Goal: Information Seeking & Learning: Learn about a topic

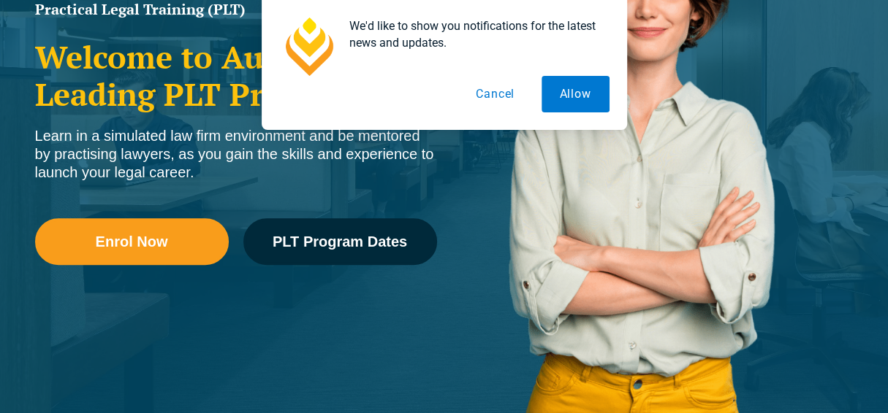
scroll to position [308, 0]
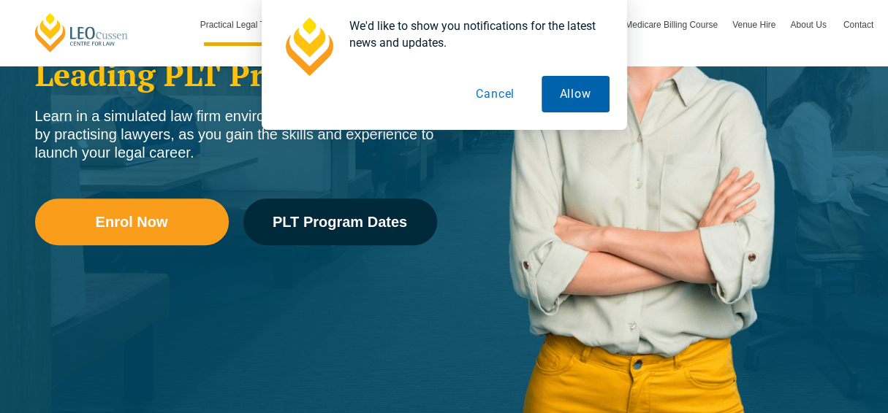
click at [576, 83] on button "Allow" at bounding box center [575, 94] width 68 height 37
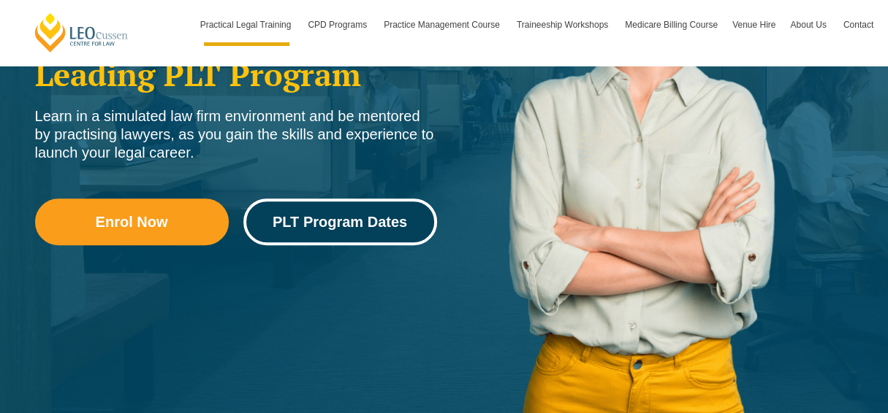
click at [353, 222] on span "PLT Program Dates" at bounding box center [339, 222] width 134 height 15
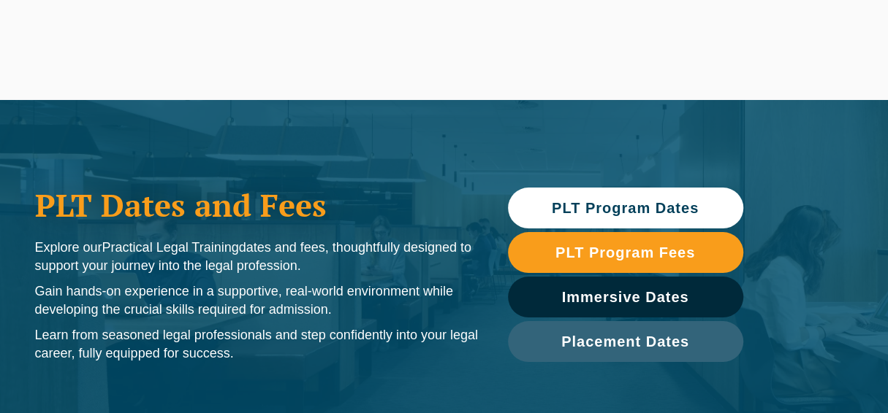
click at [698, 207] on span "PLT Program Dates" at bounding box center [625, 208] width 221 height 15
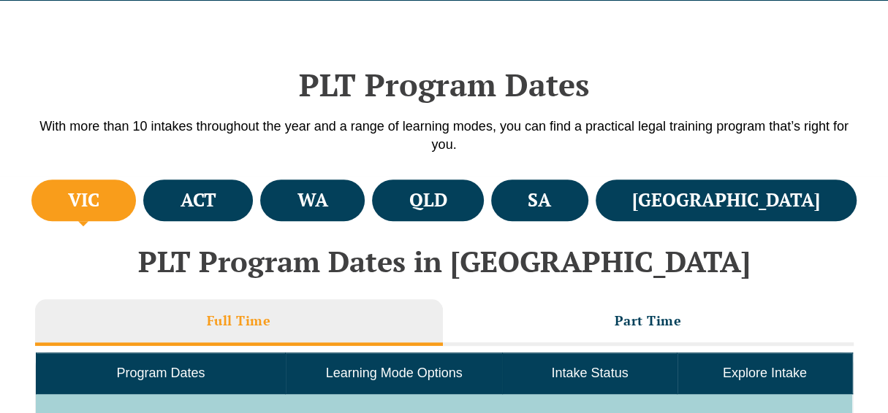
scroll to position [435, 0]
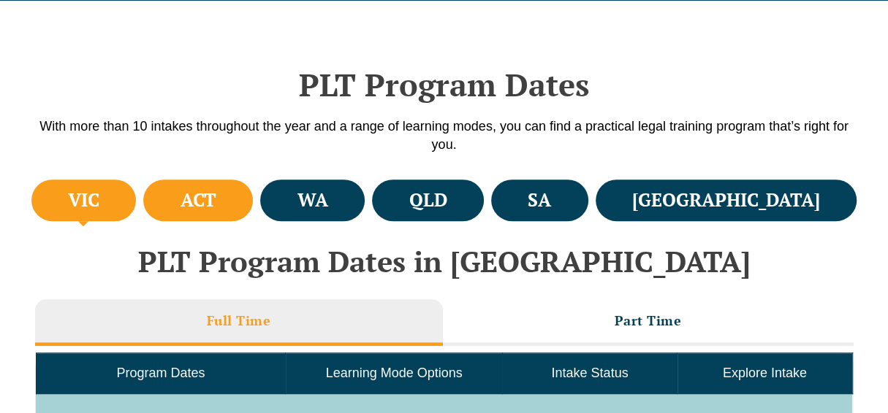
click at [216, 206] on h4 "ACT" at bounding box center [198, 200] width 36 height 24
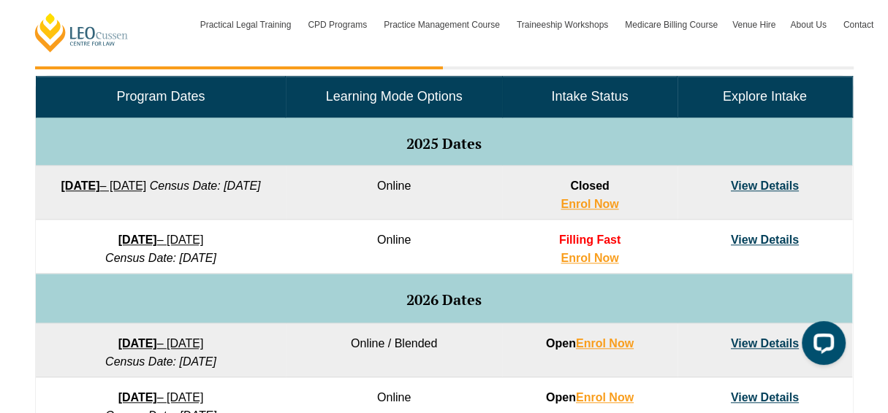
scroll to position [752, 0]
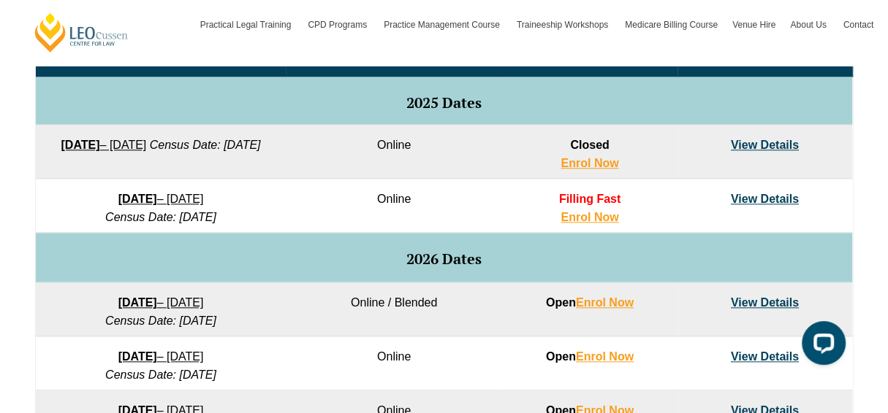
click at [747, 302] on link "View Details" at bounding box center [764, 303] width 68 height 12
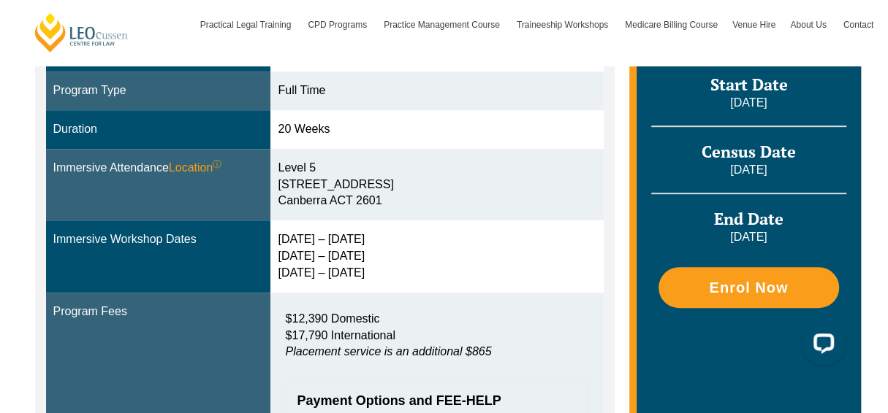
scroll to position [470, 0]
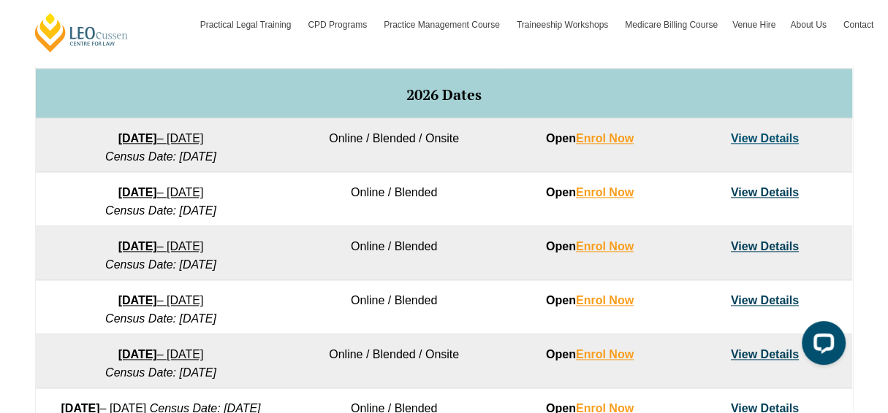
scroll to position [927, 0]
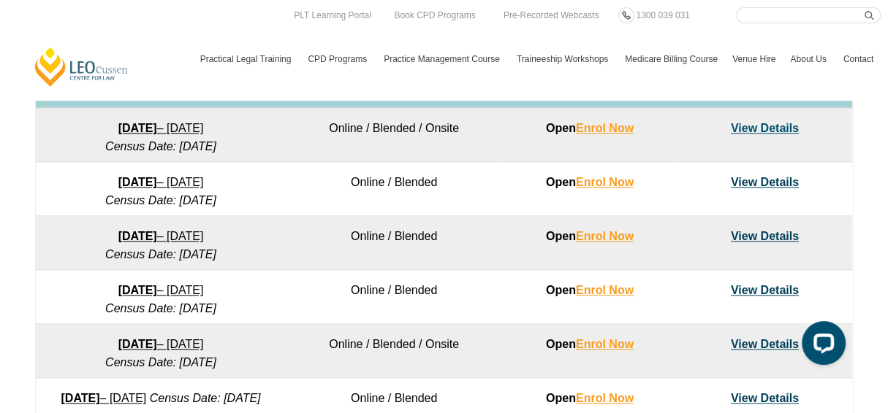
click at [752, 128] on link "View Details" at bounding box center [764, 128] width 68 height 12
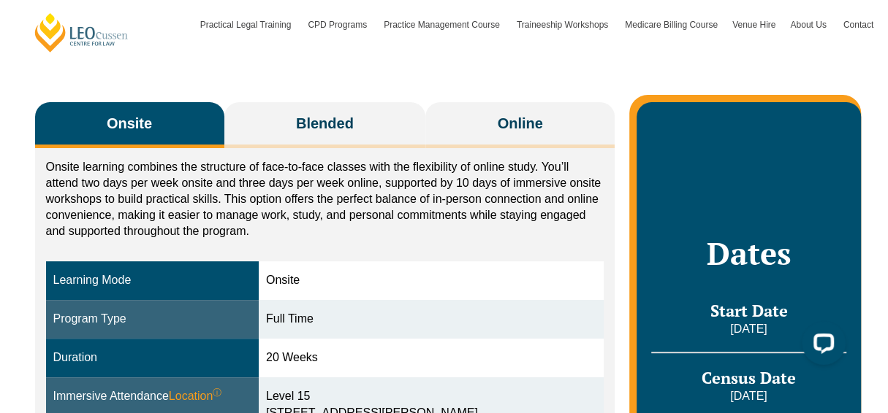
scroll to position [207, 0]
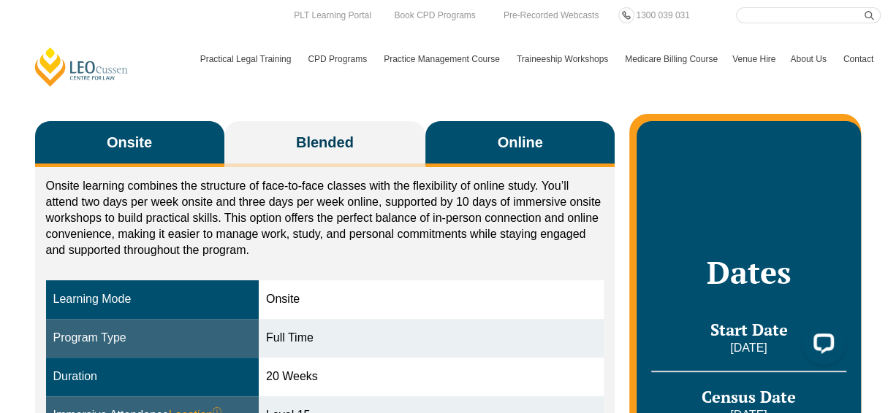
click at [522, 148] on span "Online" at bounding box center [519, 142] width 45 height 20
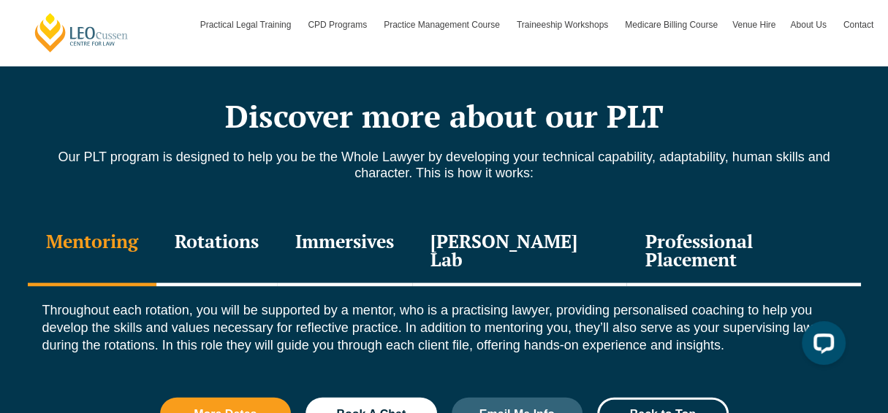
scroll to position [1600, 0]
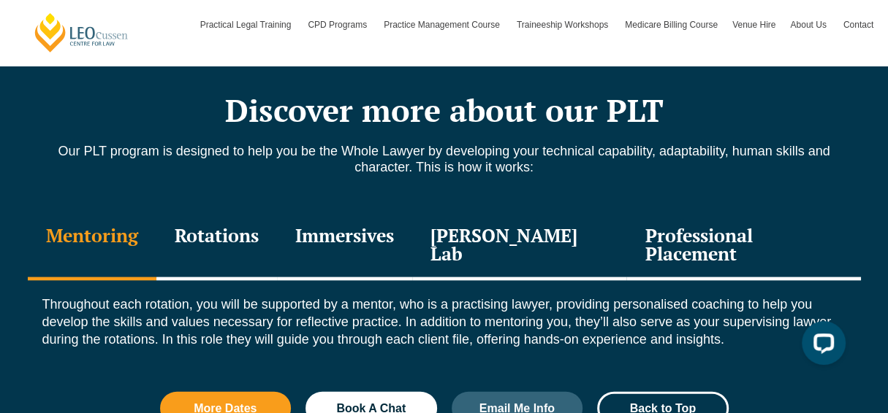
click at [662, 234] on div "Professional Placement" at bounding box center [743, 246] width 234 height 69
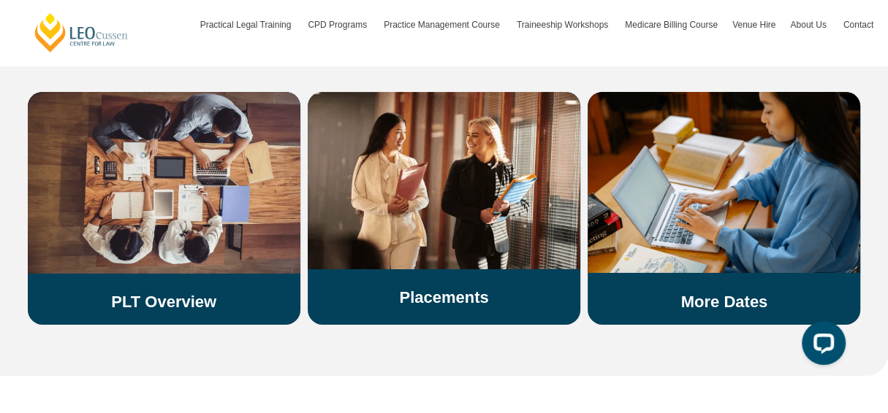
scroll to position [2711, 0]
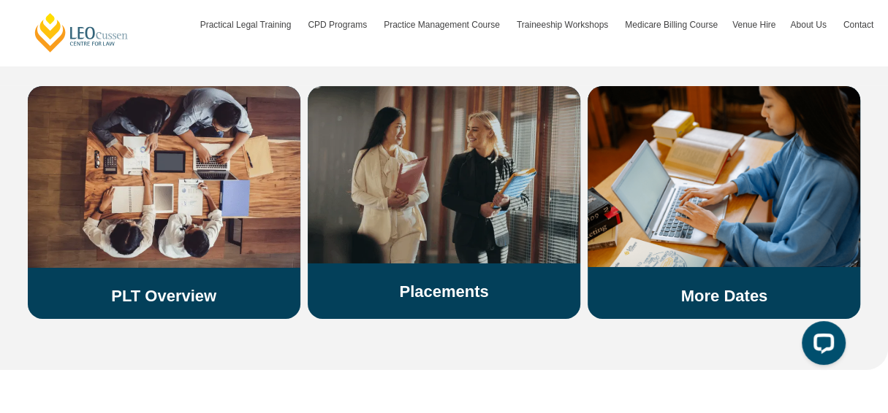
click at [480, 283] on link "Placements" at bounding box center [443, 292] width 89 height 18
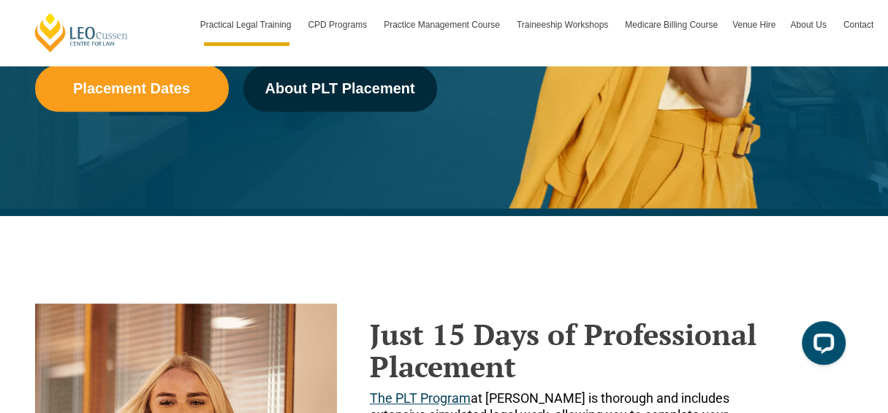
scroll to position [327, 0]
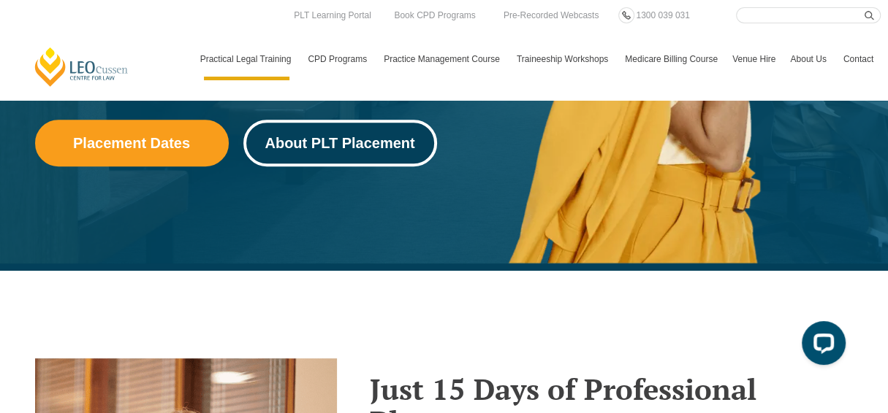
click at [309, 149] on span "About PLT Placement" at bounding box center [339, 143] width 150 height 15
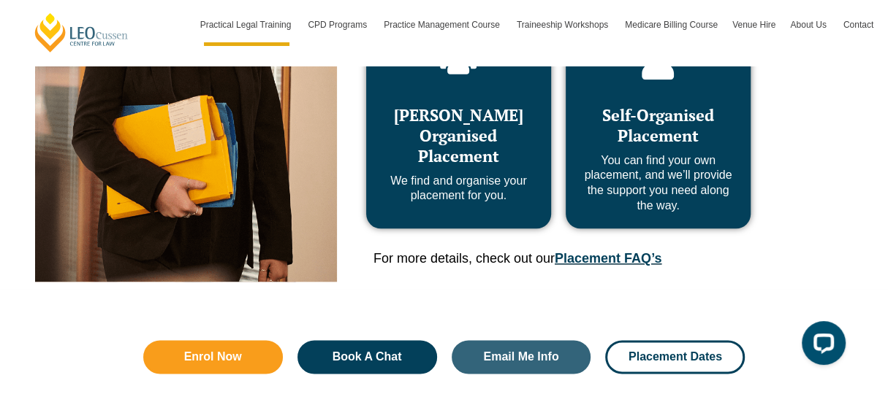
scroll to position [861, 0]
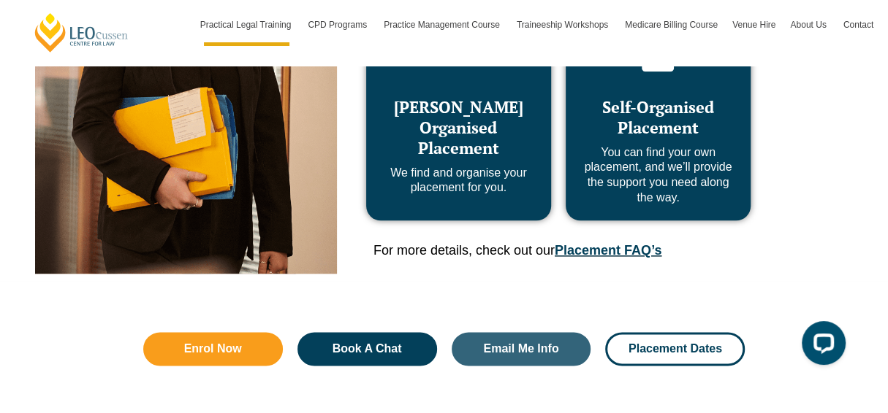
click at [611, 248] on link "Placement FAQ’s" at bounding box center [607, 250] width 107 height 15
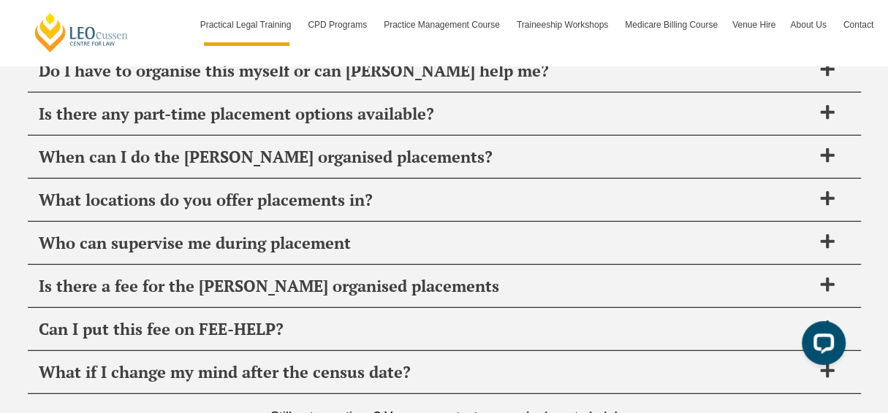
scroll to position [5331, 0]
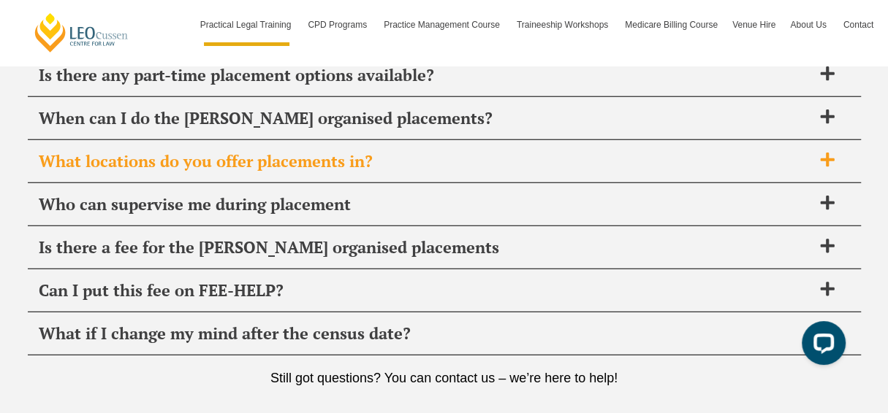
click at [826, 153] on icon at bounding box center [827, 160] width 14 height 14
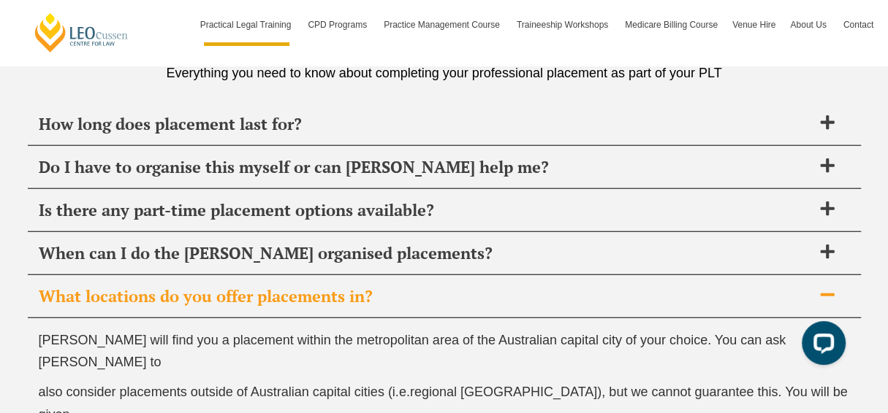
scroll to position [5204, 0]
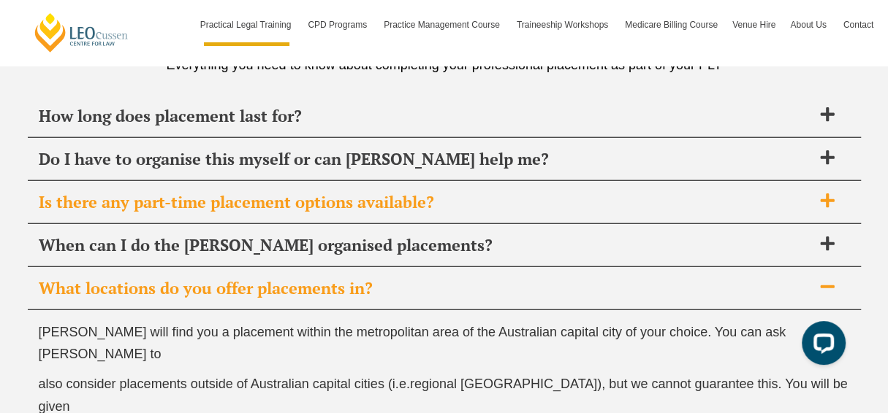
click at [826, 194] on icon at bounding box center [827, 201] width 14 height 14
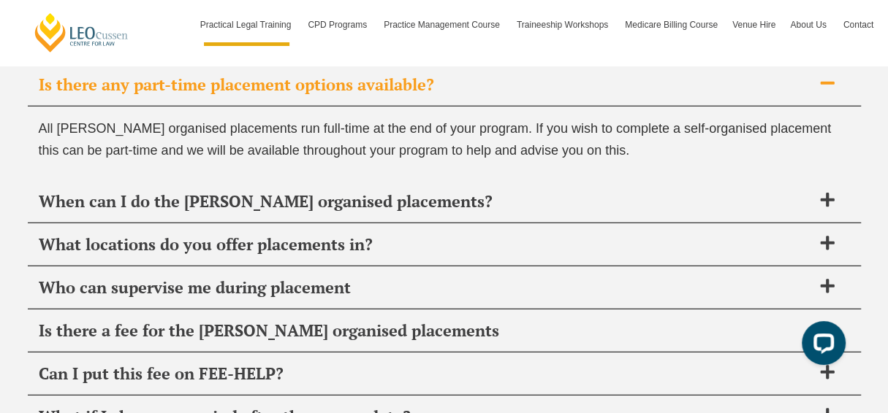
scroll to position [5330, 0]
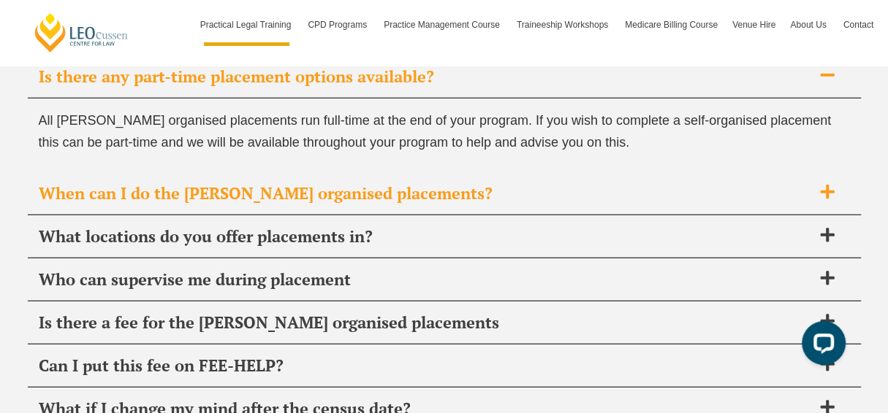
click at [819, 184] on icon at bounding box center [827, 192] width 16 height 16
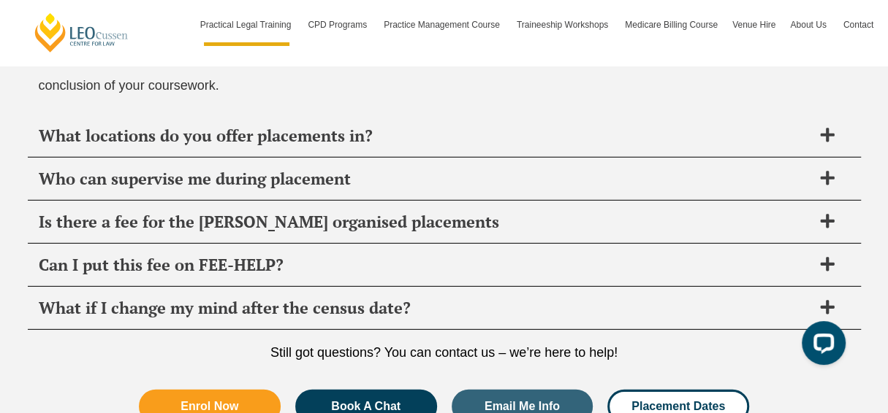
scroll to position [5520, 0]
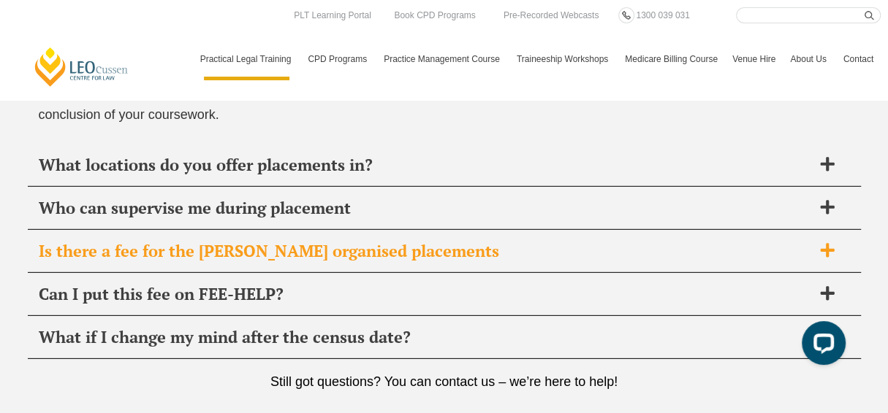
click at [646, 256] on div "Is there a fee for the Leo Cussen organised placements" at bounding box center [444, 251] width 833 height 43
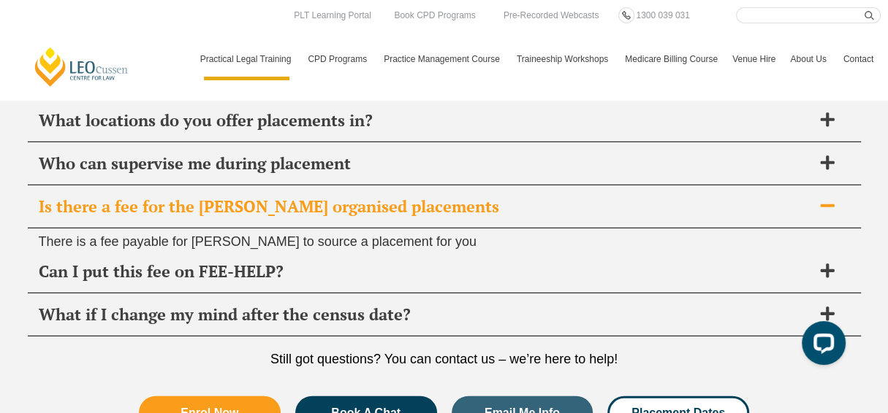
scroll to position [5468, 0]
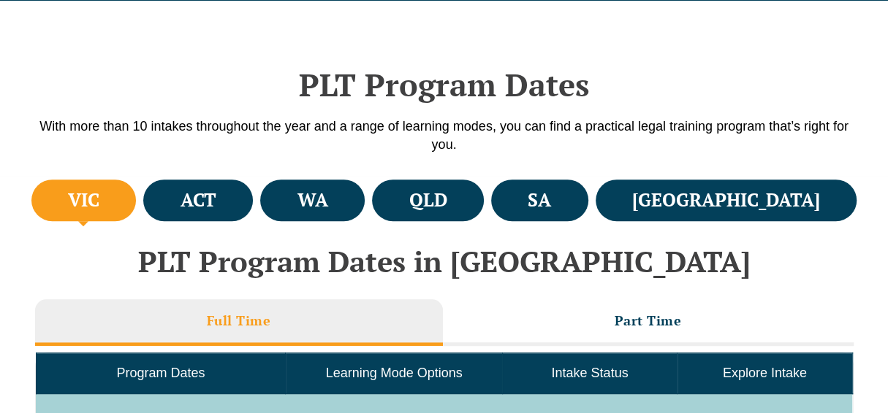
scroll to position [435, 0]
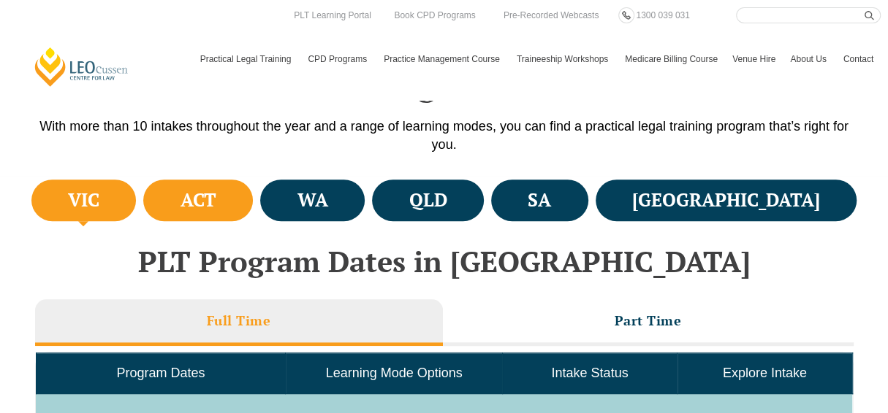
click at [216, 208] on h4 "ACT" at bounding box center [198, 200] width 36 height 24
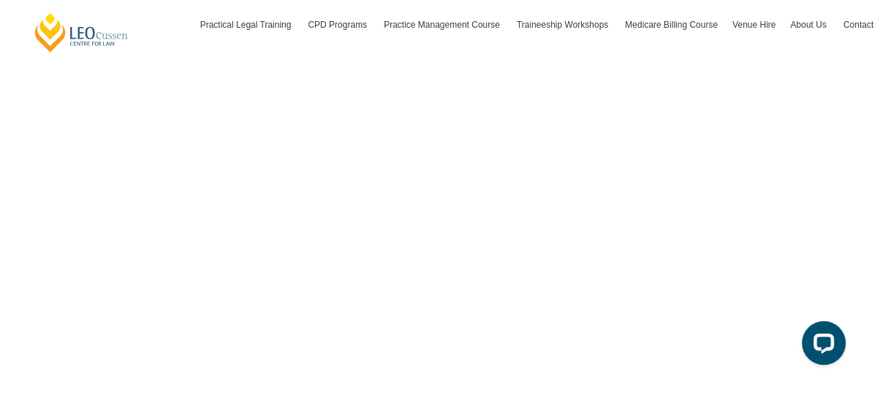
scroll to position [5155, 0]
